Goal: Information Seeking & Learning: Learn about a topic

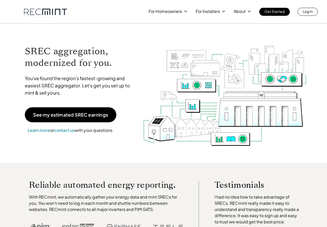
click at [149, 63] on img at bounding box center [224, 89] width 165 height 116
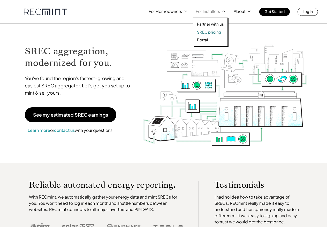
click at [215, 32] on p "SREC pricing" at bounding box center [209, 31] width 24 height 5
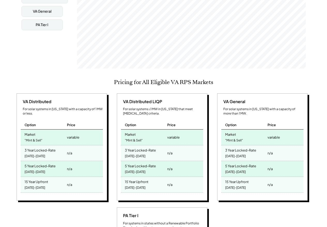
scroll to position [85, 229]
drag, startPoint x: 23, startPoint y: 146, endPoint x: 86, endPoint y: 166, distance: 66.2
click at [86, 166] on div "VA Distributed For solar systems in [US_STATE] with a capacity of 1 MW or less.…" at bounding box center [62, 147] width 91 height 108
click at [92, 162] on div "n/a" at bounding box center [84, 169] width 37 height 16
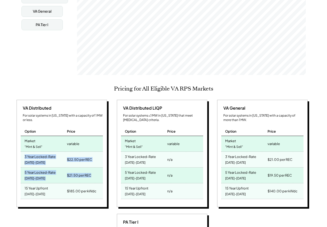
drag, startPoint x: 96, startPoint y: 168, endPoint x: 12, endPoint y: 147, distance: 86.3
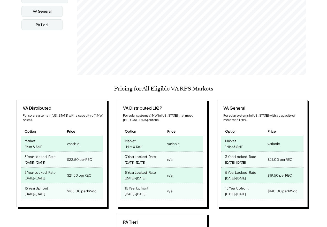
click at [60, 152] on div "3 Year Locked-Rate 2025-2027" at bounding box center [43, 160] width 45 height 16
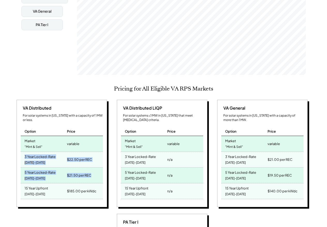
drag, startPoint x: 94, startPoint y: 171, endPoint x: 14, endPoint y: 145, distance: 83.6
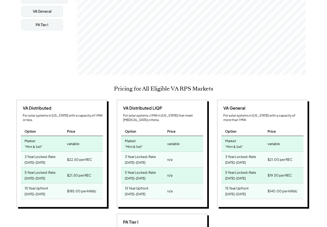
click at [41, 159] on div "[DATE]-[DATE]" at bounding box center [35, 162] width 21 height 7
drag, startPoint x: 23, startPoint y: 150, endPoint x: 47, endPoint y: 153, distance: 24.3
click at [47, 153] on div "3 Year Locked-Rate 2025-2027" at bounding box center [43, 160] width 45 height 16
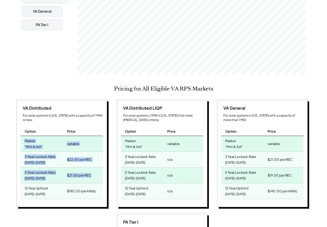
drag, startPoint x: 98, startPoint y: 168, endPoint x: 19, endPoint y: 132, distance: 86.2
click at [19, 132] on div "VA Distributed For solar systems in Virginia with a capacity of 1 MW or less. O…" at bounding box center [62, 154] width 91 height 108
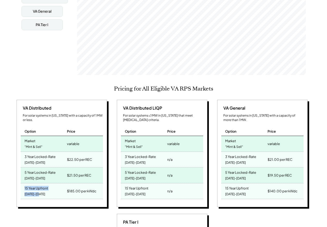
drag, startPoint x: 28, startPoint y: 181, endPoint x: 48, endPoint y: 190, distance: 21.7
click at [48, 190] on div "15 Year Upfront 2025-2039" at bounding box center [43, 191] width 45 height 16
click at [39, 193] on div "VA Distributed For solar systems in Virginia with a capacity of 1 MW or less. O…" at bounding box center [62, 154] width 91 height 108
click at [28, 185] on div "15 Year Upfront" at bounding box center [37, 188] width 24 height 6
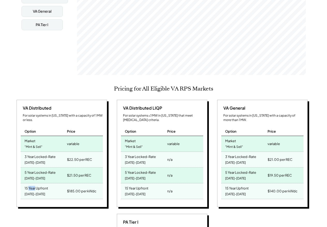
click at [28, 185] on div "15 Year Upfront" at bounding box center [37, 188] width 24 height 6
click at [39, 190] on div "15 Year Upfront 2025-2039" at bounding box center [43, 191] width 45 height 16
drag, startPoint x: 44, startPoint y: 186, endPoint x: 13, endPoint y: 178, distance: 32.0
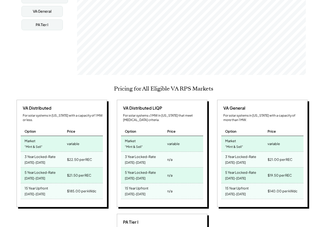
click at [45, 185] on div "15 Year Upfront" at bounding box center [37, 188] width 24 height 6
drag, startPoint x: 25, startPoint y: 179, endPoint x: 97, endPoint y: 185, distance: 72.1
click at [97, 185] on div "15 Year Upfront 2025-2039 $185.00 per kWdc" at bounding box center [62, 191] width 82 height 16
click at [97, 185] on div "$185.00 per kWdc" at bounding box center [84, 191] width 37 height 16
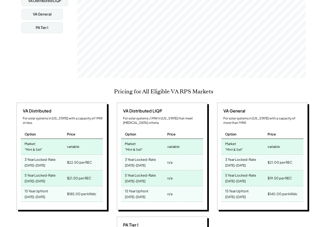
scroll to position [148, 0]
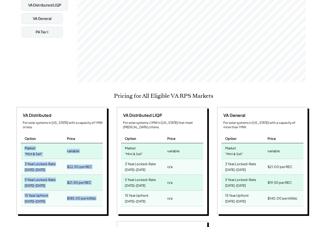
drag, startPoint x: 22, startPoint y: 141, endPoint x: 97, endPoint y: 192, distance: 89.9
click at [97, 192] on div "VA Distributed For solar systems in Virginia with a capacity of 1 MW or less. O…" at bounding box center [62, 161] width 91 height 108
click at [97, 191] on div "$185.00 per kWdc" at bounding box center [84, 199] width 37 height 16
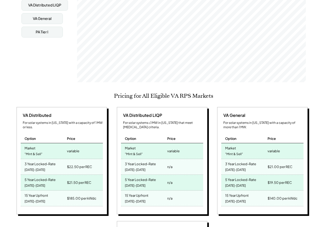
click at [97, 191] on div "$185.00 per kWdc" at bounding box center [84, 199] width 37 height 16
click at [97, 192] on div "$185.00 per kWdc" at bounding box center [84, 199] width 37 height 16
click at [85, 179] on div "$21.50 per REC" at bounding box center [79, 182] width 24 height 7
click at [90, 175] on div "$21.50 per REC" at bounding box center [84, 183] width 37 height 16
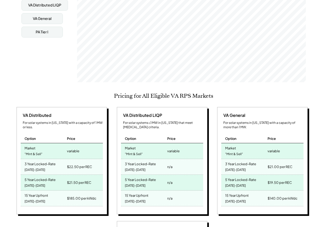
click at [26, 160] on div "3 Year Locked-Rate" at bounding box center [40, 163] width 31 height 6
click at [45, 175] on div "5 Year Locked-Rate 2025-2029" at bounding box center [43, 183] width 45 height 16
click at [44, 160] on div "3 Year Locked-Rate 2025-2027" at bounding box center [43, 167] width 45 height 16
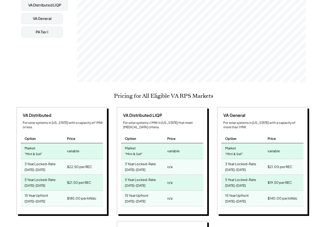
click at [44, 192] on div "15 Year Upfront" at bounding box center [37, 195] width 24 height 6
click at [24, 143] on div "Market "Mint & Sell"" at bounding box center [43, 151] width 45 height 16
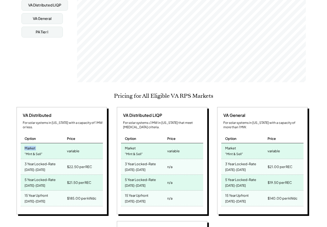
click at [24, 143] on div "Market "Mint & Sell"" at bounding box center [43, 151] width 45 height 16
click at [88, 148] on div "variable" at bounding box center [84, 151] width 37 height 16
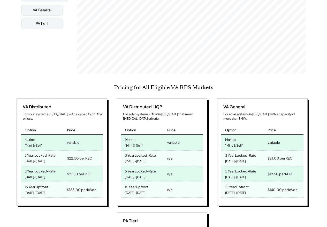
scroll to position [221, 0]
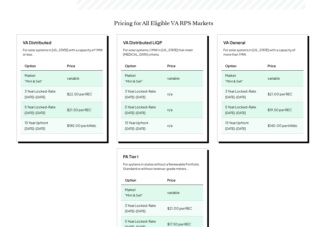
click at [35, 94] on div "[DATE]-[DATE]" at bounding box center [35, 97] width 21 height 7
click at [84, 91] on div "$22.50 per REC" at bounding box center [79, 94] width 25 height 7
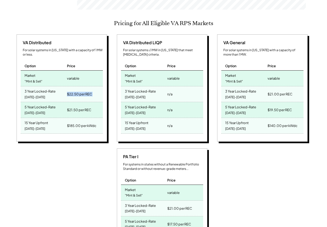
click at [84, 91] on div "$22.50 per REC" at bounding box center [79, 94] width 25 height 7
click at [108, 87] on div "VA Distributed For solar systems in Virginia with a capacity of 1 MW or less. O…" at bounding box center [62, 88] width 95 height 109
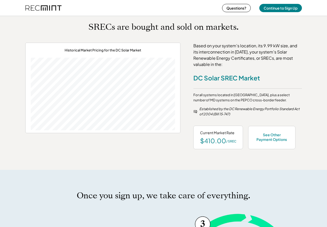
scroll to position [137, 0]
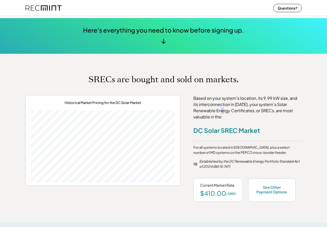
click at [217, 112] on div "Based on your system's location, its 9.99 kW size, and its interconnection in M…" at bounding box center [247, 107] width 109 height 25
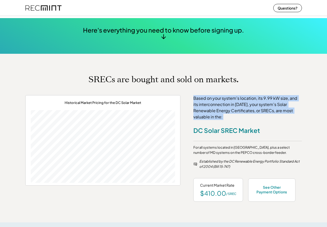
click at [217, 112] on div "Based on your system's location, its 9.99 kW size, and its interconnection in M…" at bounding box center [247, 107] width 109 height 25
click at [231, 109] on div "Based on your system's location, its 9.99 kW size, and its interconnection in M…" at bounding box center [247, 107] width 109 height 25
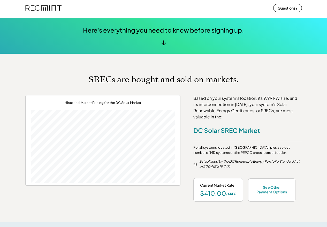
click at [226, 106] on div "Based on your system's location, its 9.99 kW size, and its interconnection in M…" at bounding box center [247, 107] width 109 height 25
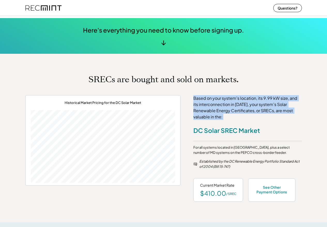
click at [226, 106] on div "Based on your system's location, its 9.99 kW size, and its interconnection in M…" at bounding box center [247, 107] width 109 height 25
click at [231, 104] on div "Based on your system's location, its 9.99 kW size, and its interconnection in M…" at bounding box center [247, 107] width 109 height 25
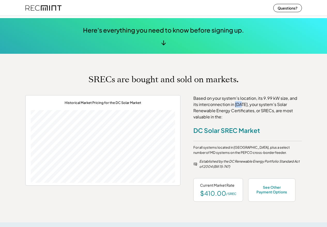
click at [231, 104] on div "Based on your system's location, its 9.99 kW size, and its interconnection in M…" at bounding box center [247, 107] width 109 height 25
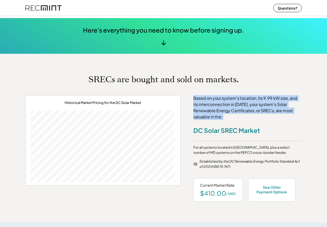
click at [231, 104] on div "Based on your system's location, its 9.99 kW size, and its interconnection in M…" at bounding box center [247, 107] width 109 height 25
click at [240, 112] on div "Based on your system's location, its 9.99 kW size, and its interconnection in M…" at bounding box center [247, 107] width 109 height 25
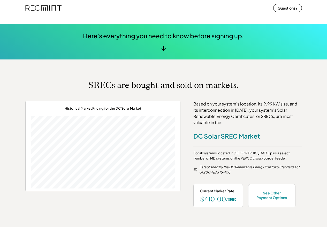
scroll to position [132, 0]
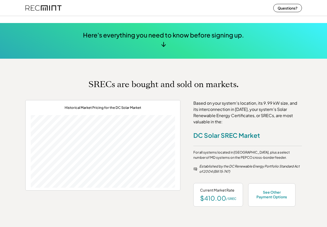
click at [232, 114] on div "Based on your system's location, its 9.99 kW size, and its interconnection in M…" at bounding box center [247, 112] width 109 height 25
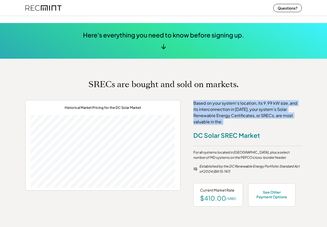
click at [232, 114] on div "Based on your system's location, its 9.99 kW size, and its interconnection in M…" at bounding box center [247, 112] width 109 height 25
click at [232, 113] on div "Based on your system's location, its 9.99 kW size, and its interconnection in M…" at bounding box center [247, 112] width 109 height 25
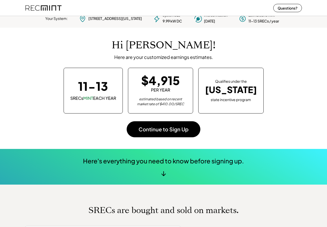
scroll to position [0, 0]
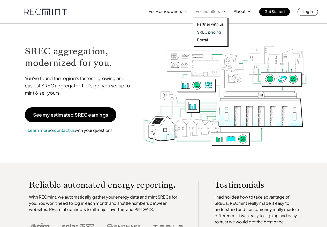
click at [205, 34] on p "SREC pricing" at bounding box center [209, 31] width 24 height 5
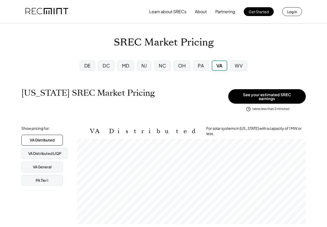
scroll to position [85, 229]
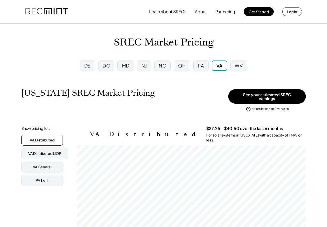
click at [108, 68] on div "DC" at bounding box center [106, 65] width 7 height 6
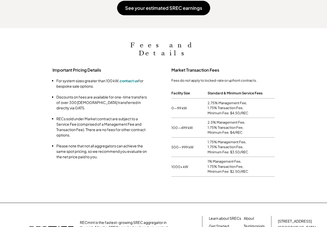
scroll to position [441, 0]
